Goal: Contribute content

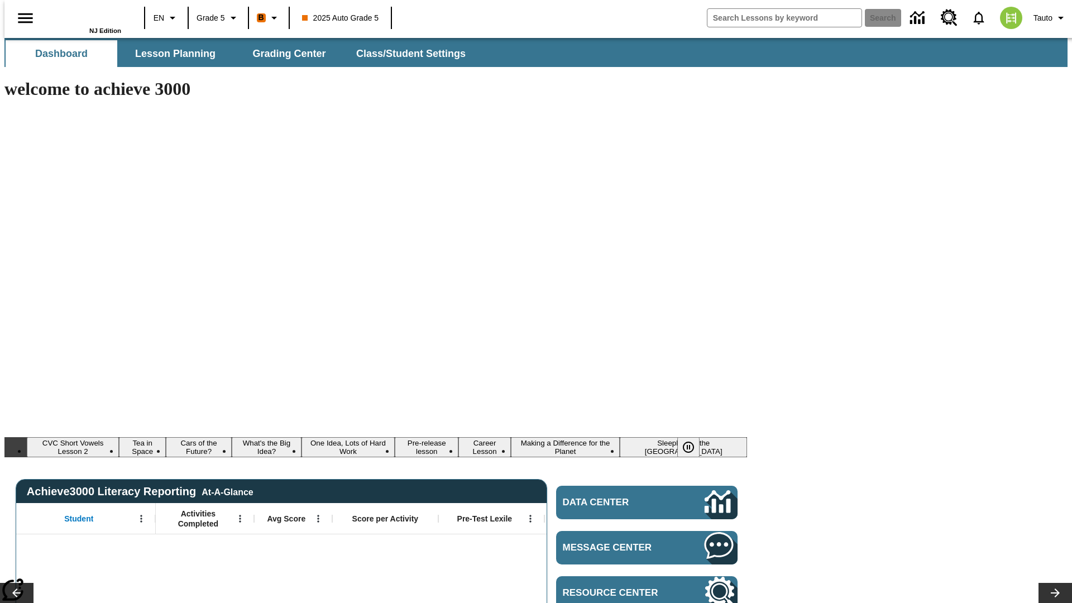
type input "-1"
click at [171, 54] on span "Lesson Planning" at bounding box center [175, 53] width 80 height 13
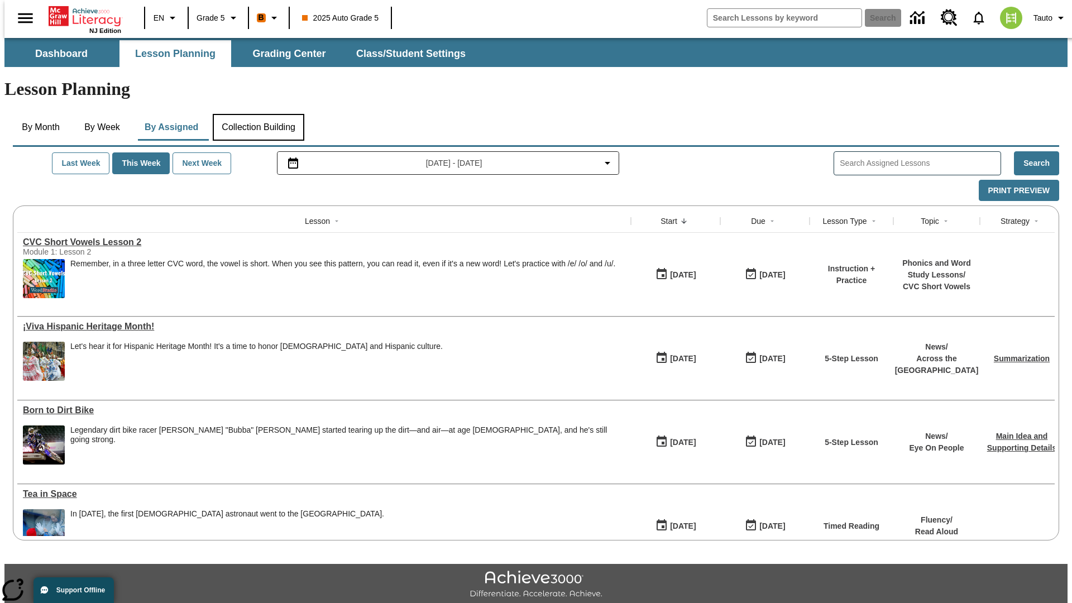
click at [257, 114] on button "Collection Building" at bounding box center [259, 127] width 92 height 27
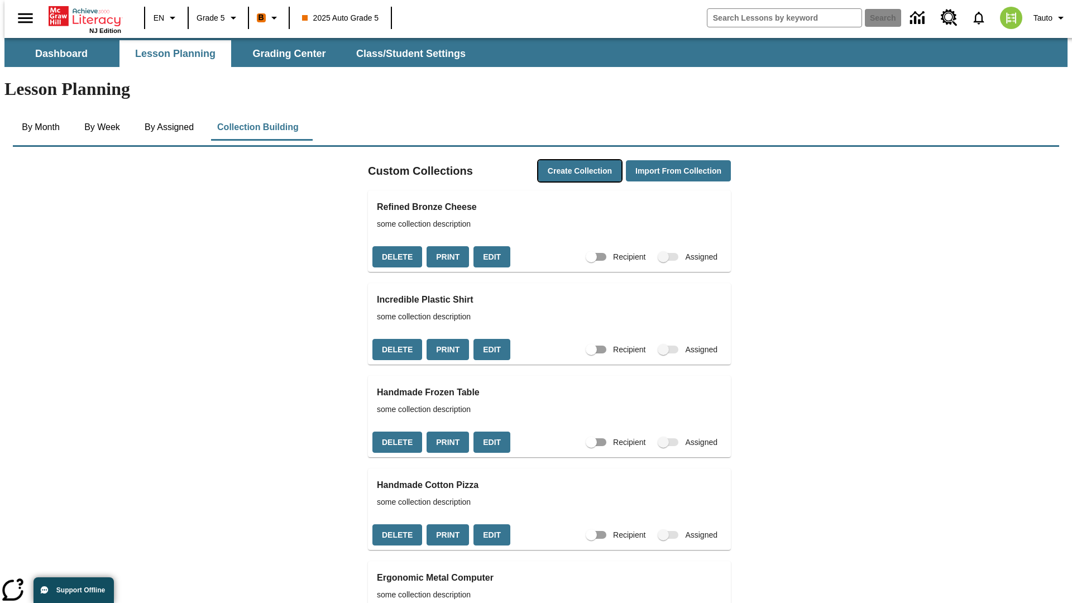
click at [561, 160] on button "Create Collection" at bounding box center [579, 171] width 83 height 22
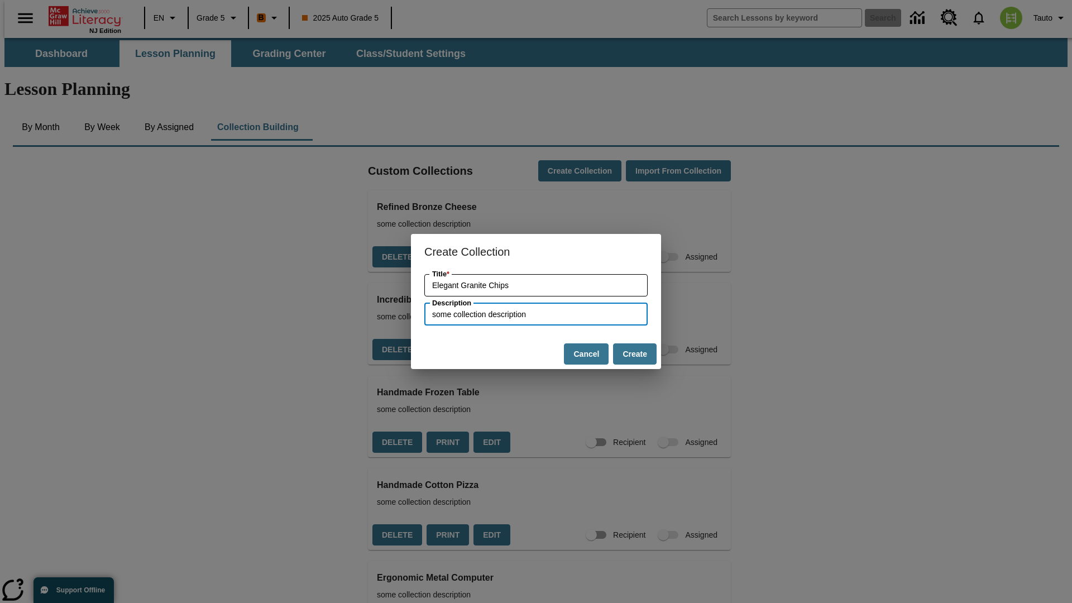
type input "some collection description"
click at [634, 354] on button "Create" at bounding box center [635, 354] width 44 height 22
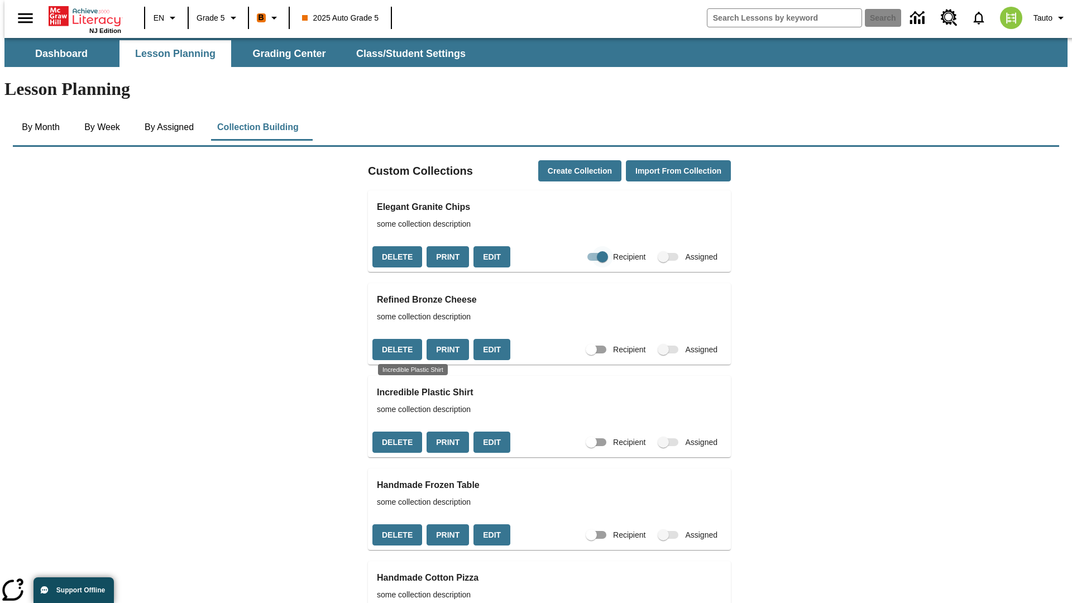
click at [583, 246] on input "Recipient" at bounding box center [603, 256] width 64 height 21
checkbox input "false"
click at [395, 246] on button "Delete" at bounding box center [398, 257] width 50 height 22
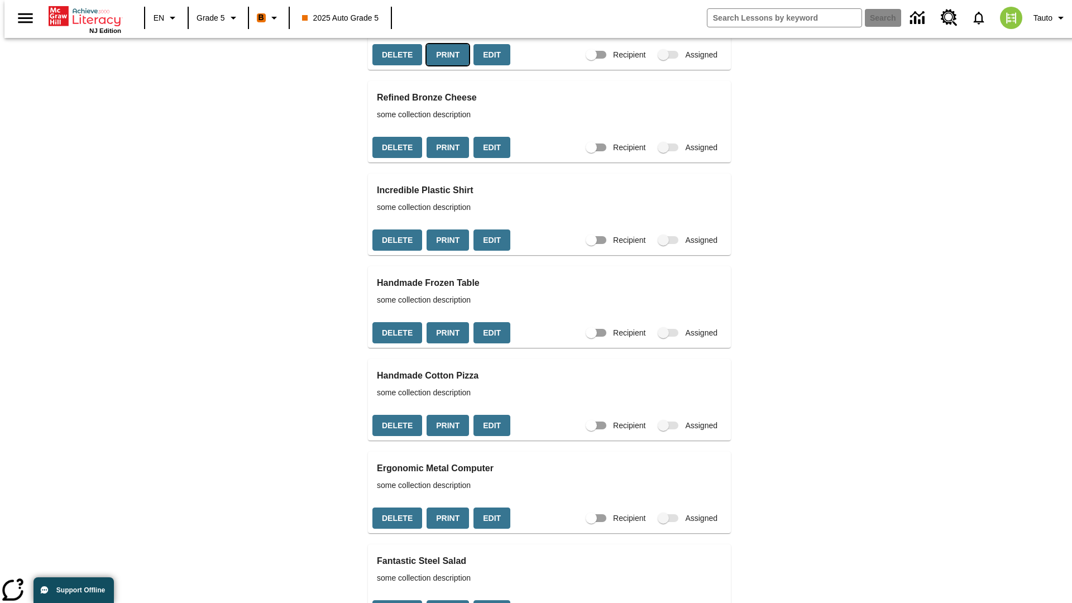
click at [444, 66] on button "Print" at bounding box center [448, 55] width 42 height 22
